Goal: Task Accomplishment & Management: Manage account settings

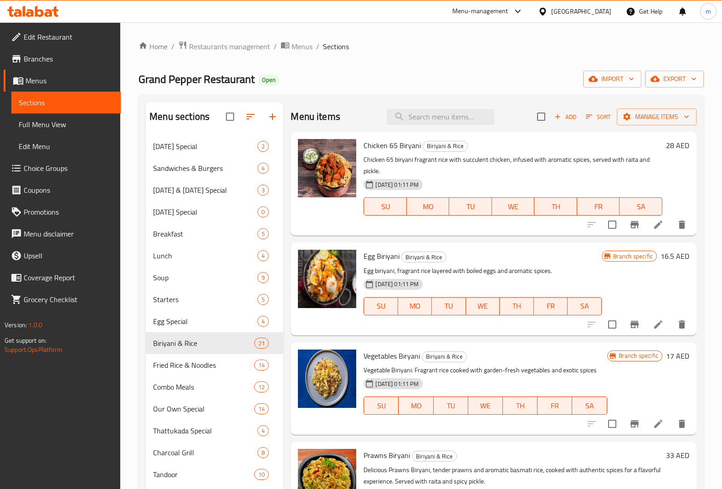
click at [60, 14] on div at bounding box center [33, 11] width 66 height 18
click at [48, 11] on icon at bounding box center [32, 11] width 51 height 11
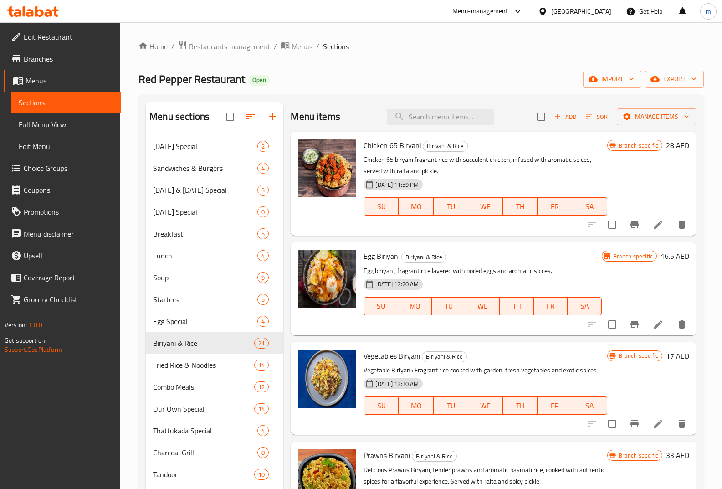
click at [67, 34] on span "Edit Restaurant" at bounding box center [69, 36] width 90 height 11
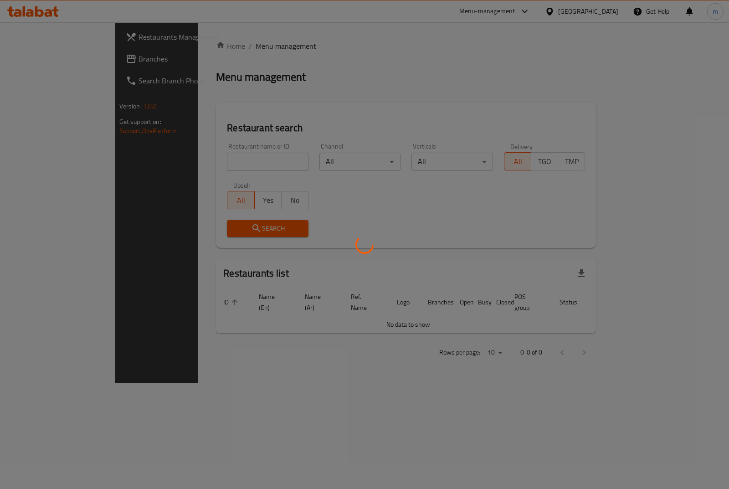
click at [265, 160] on div at bounding box center [364, 244] width 729 height 489
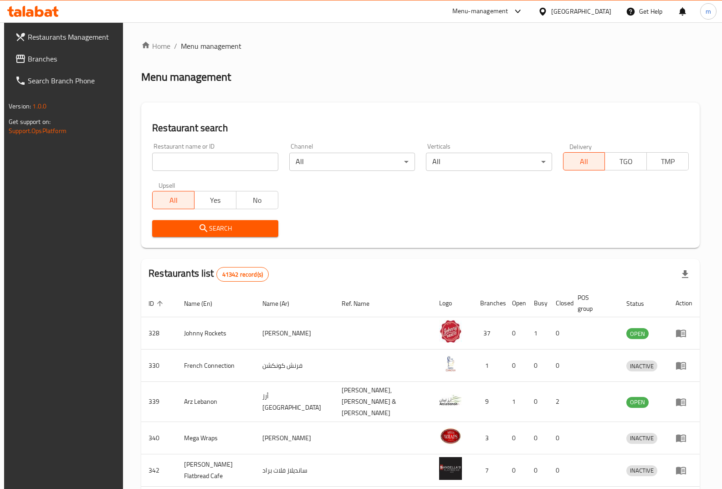
click at [86, 66] on link "Branches" at bounding box center [66, 59] width 117 height 22
